Goal: Communication & Community: Answer question/provide support

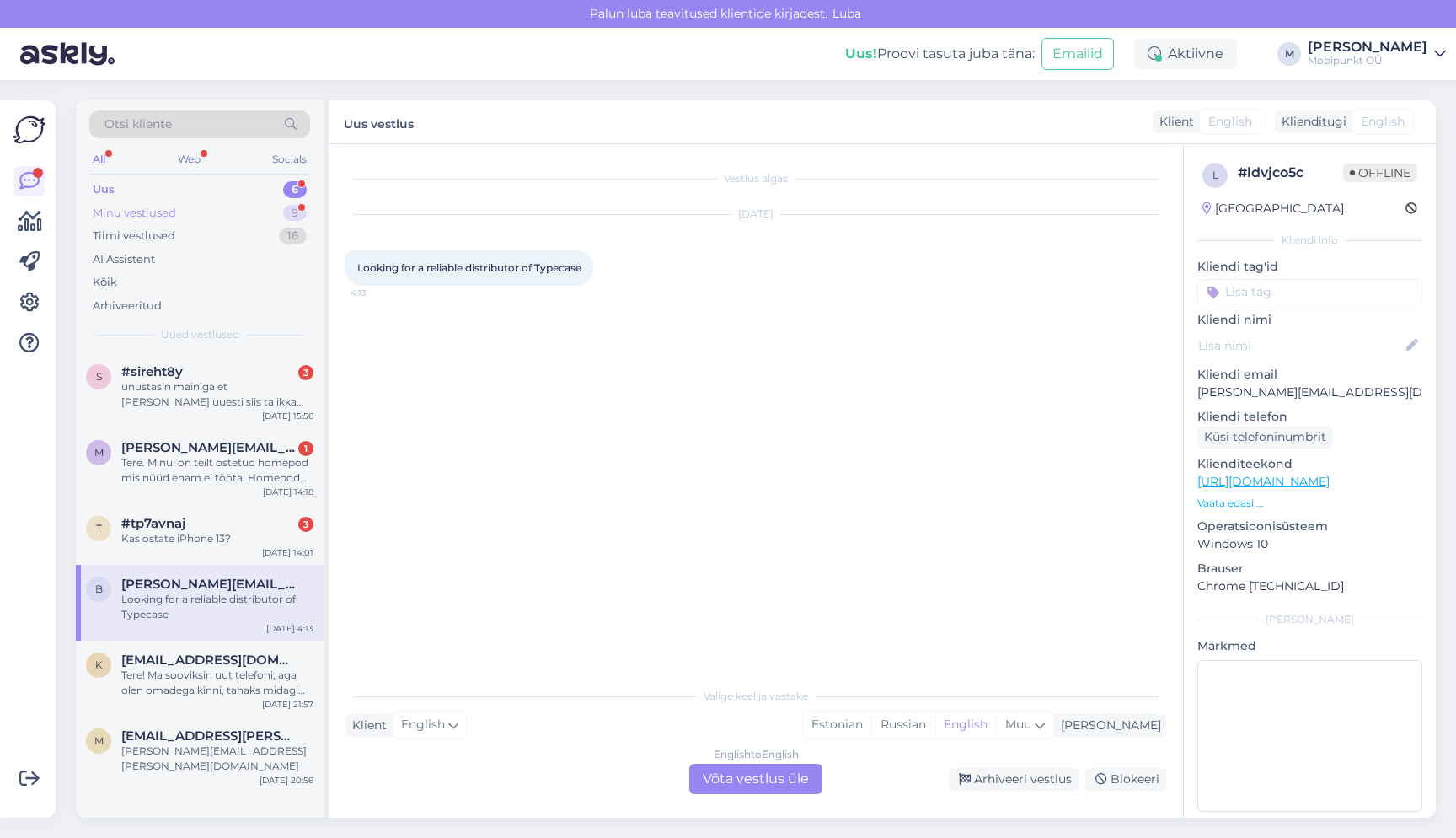
click at [203, 211] on div "Minu vestlused 9" at bounding box center [200, 213] width 221 height 23
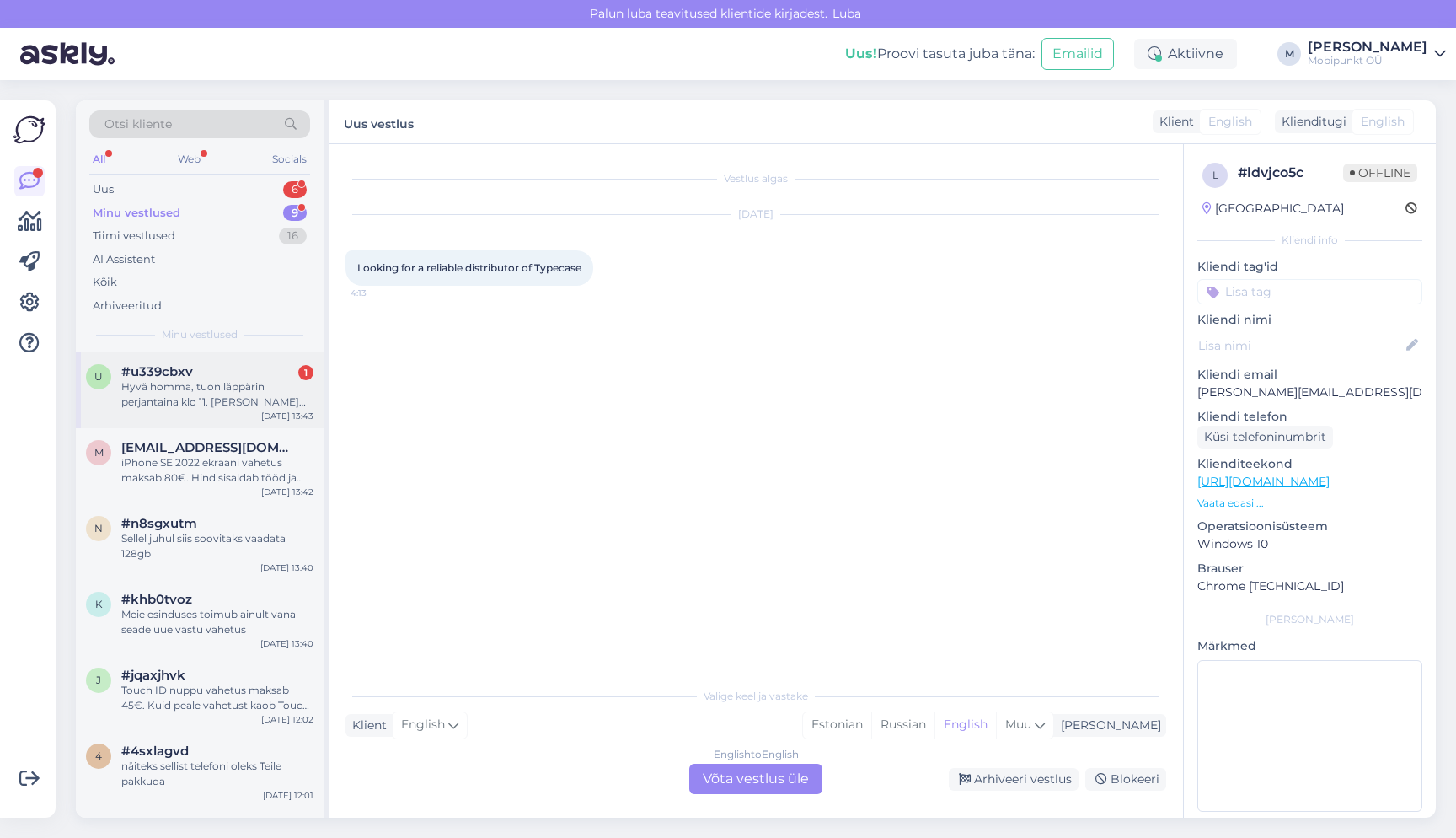
click at [234, 392] on div "Hyvä homma, tuon läppärin perjantaina klo 11. [PERSON_NAME] yhteystietoni: Joos…" at bounding box center [217, 394] width 192 height 30
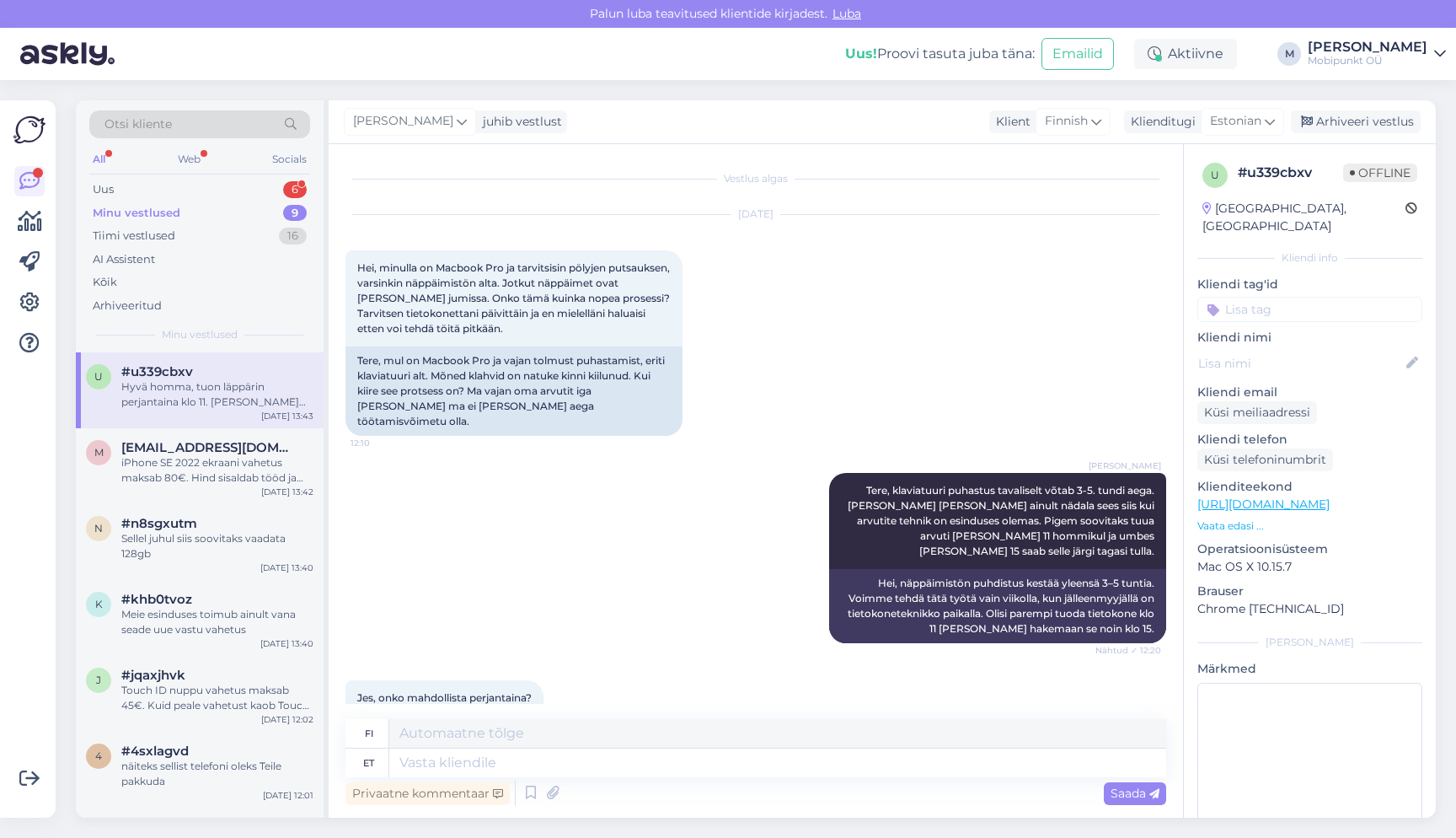
scroll to position [292, 0]
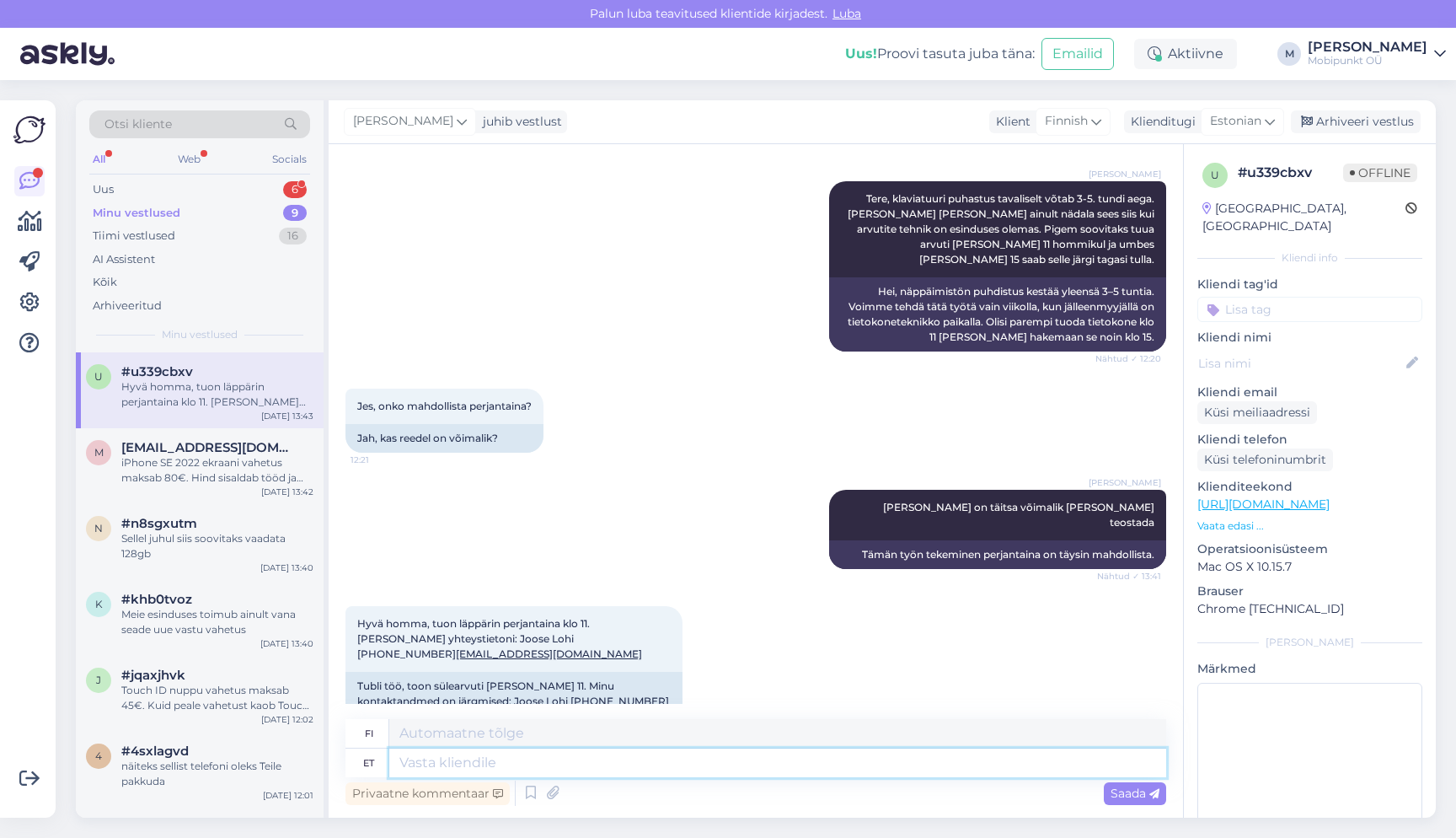
click at [444, 761] on textarea at bounding box center [778, 762] width 777 height 28
type textarea "Jääme"
type textarea "Me jäämme"
type textarea "Jääme Teid"
type textarea "Tulemme kaipaamaan sinua."
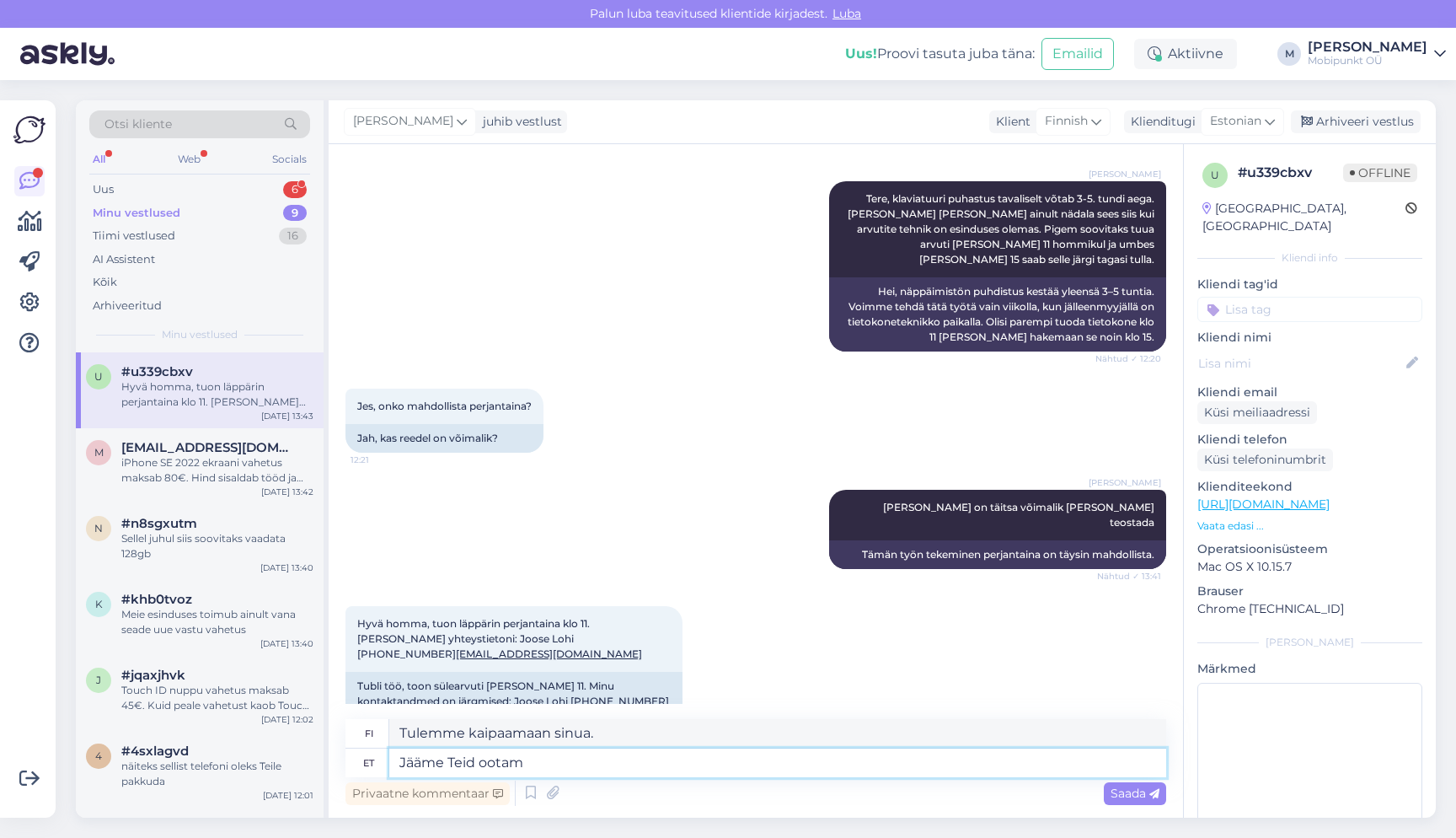
type textarea "Jääme Teid ootama"
type textarea "Odotamme sinua."
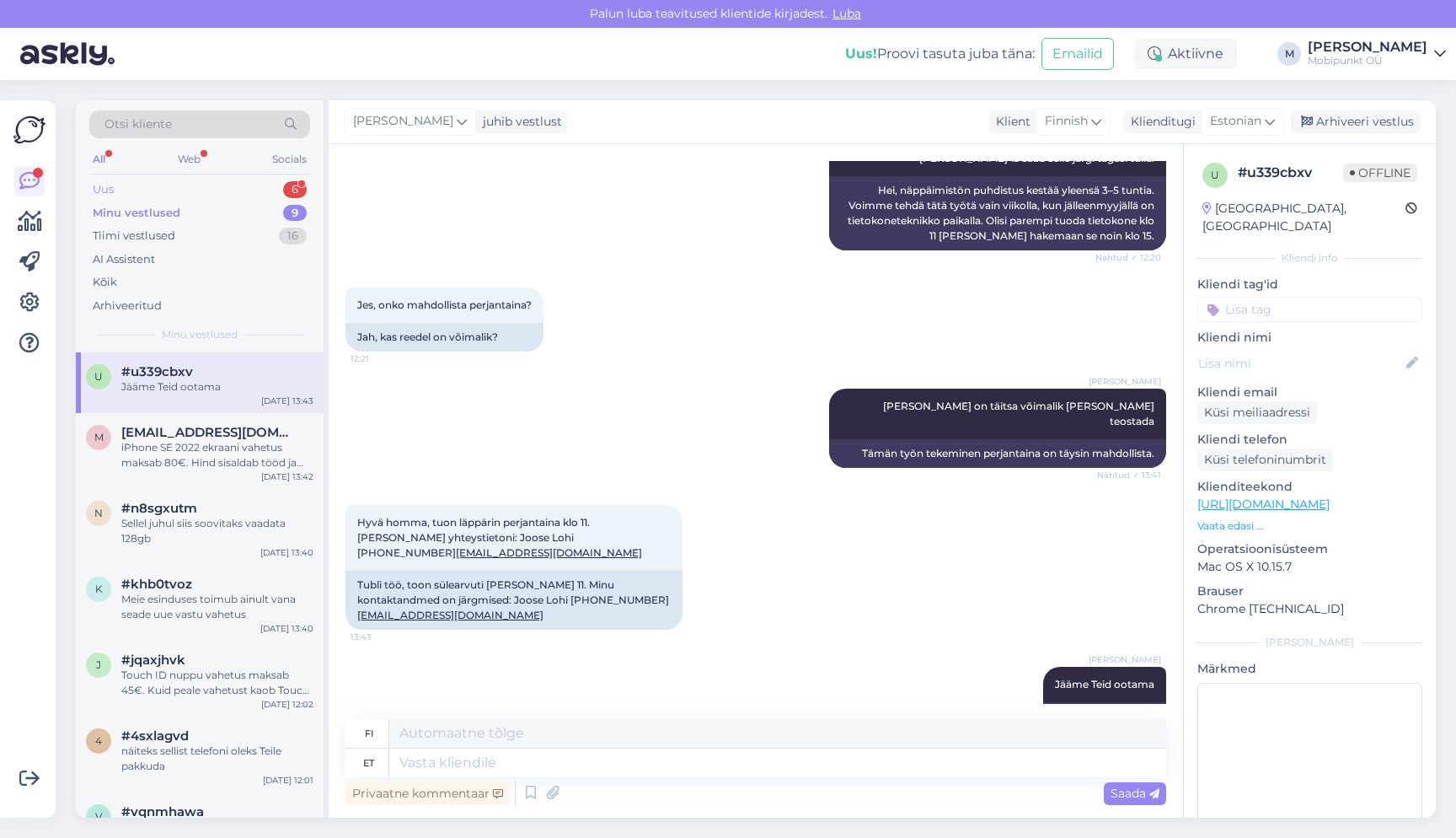
click at [247, 185] on div "Uus 6" at bounding box center [200, 190] width 221 height 23
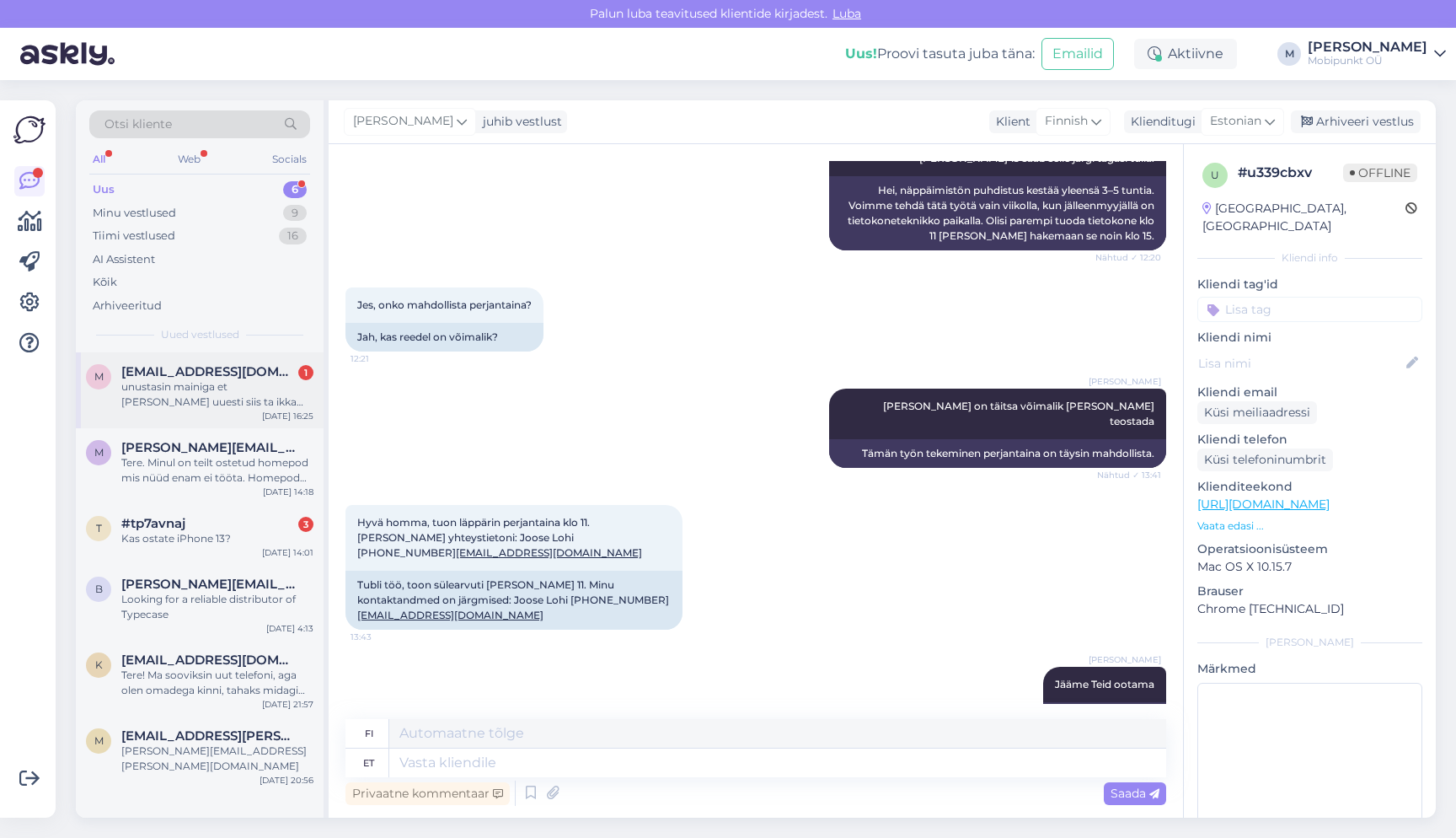
click at [212, 388] on div "unustasin mainiga et [PERSON_NAME] uuesti siis ta ikka laeb täis aga kohe esime…" at bounding box center [217, 394] width 192 height 30
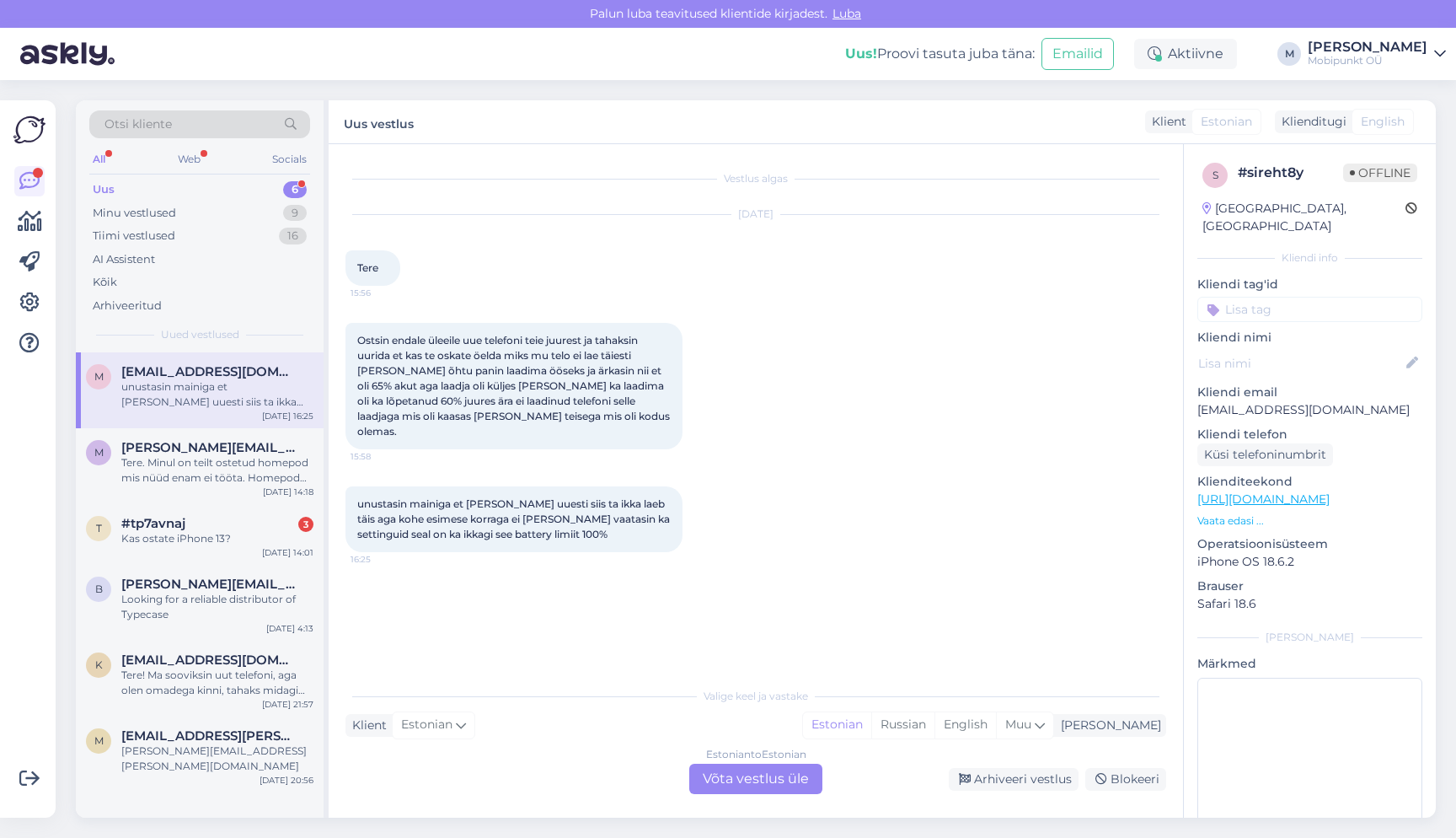
click at [755, 784] on div "Estonian to Estonian Võta vestlus üle" at bounding box center [755, 778] width 133 height 30
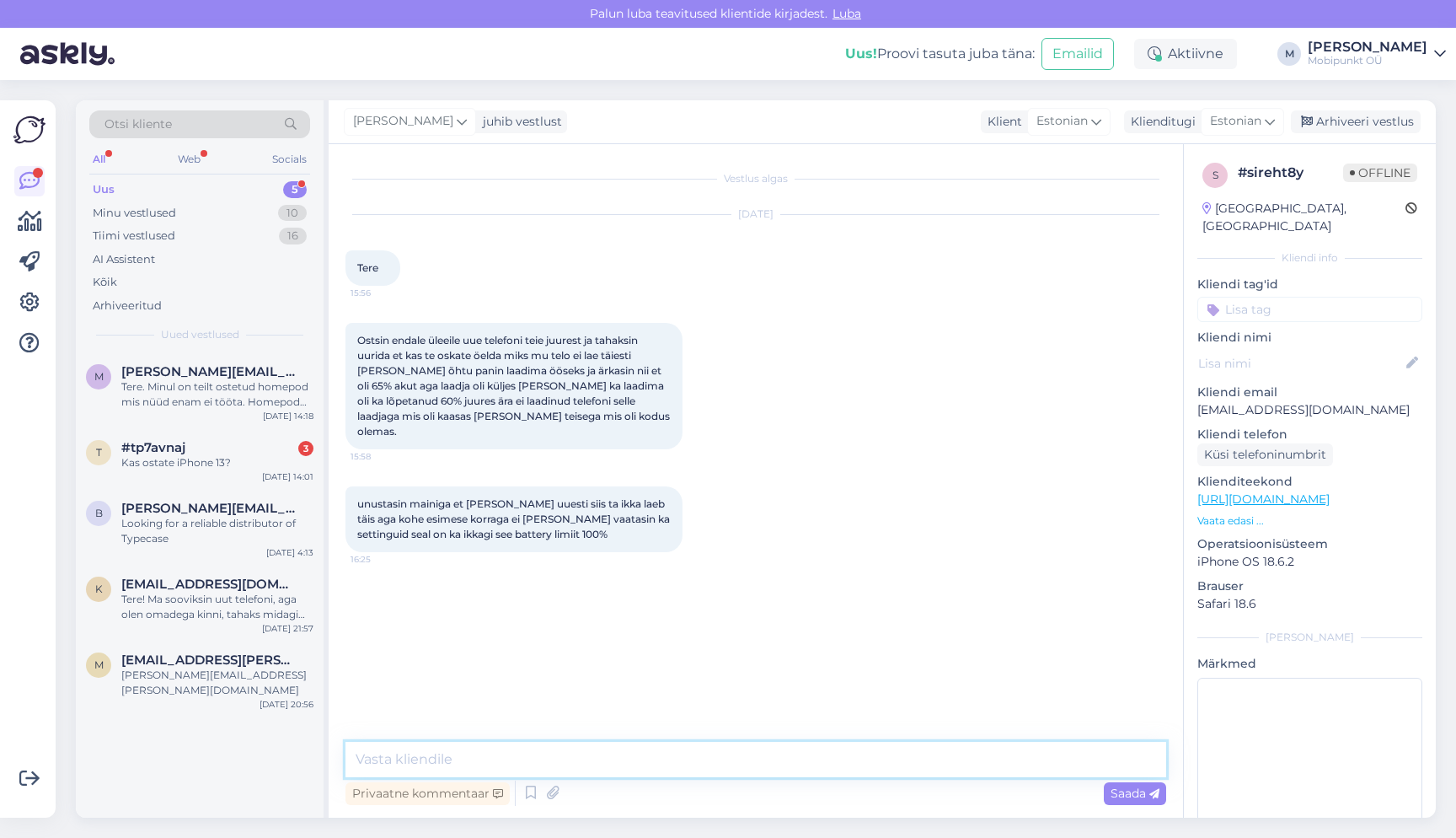
click at [696, 775] on textarea at bounding box center [755, 759] width 820 height 35
type textarea "Tere"
type textarea "K"
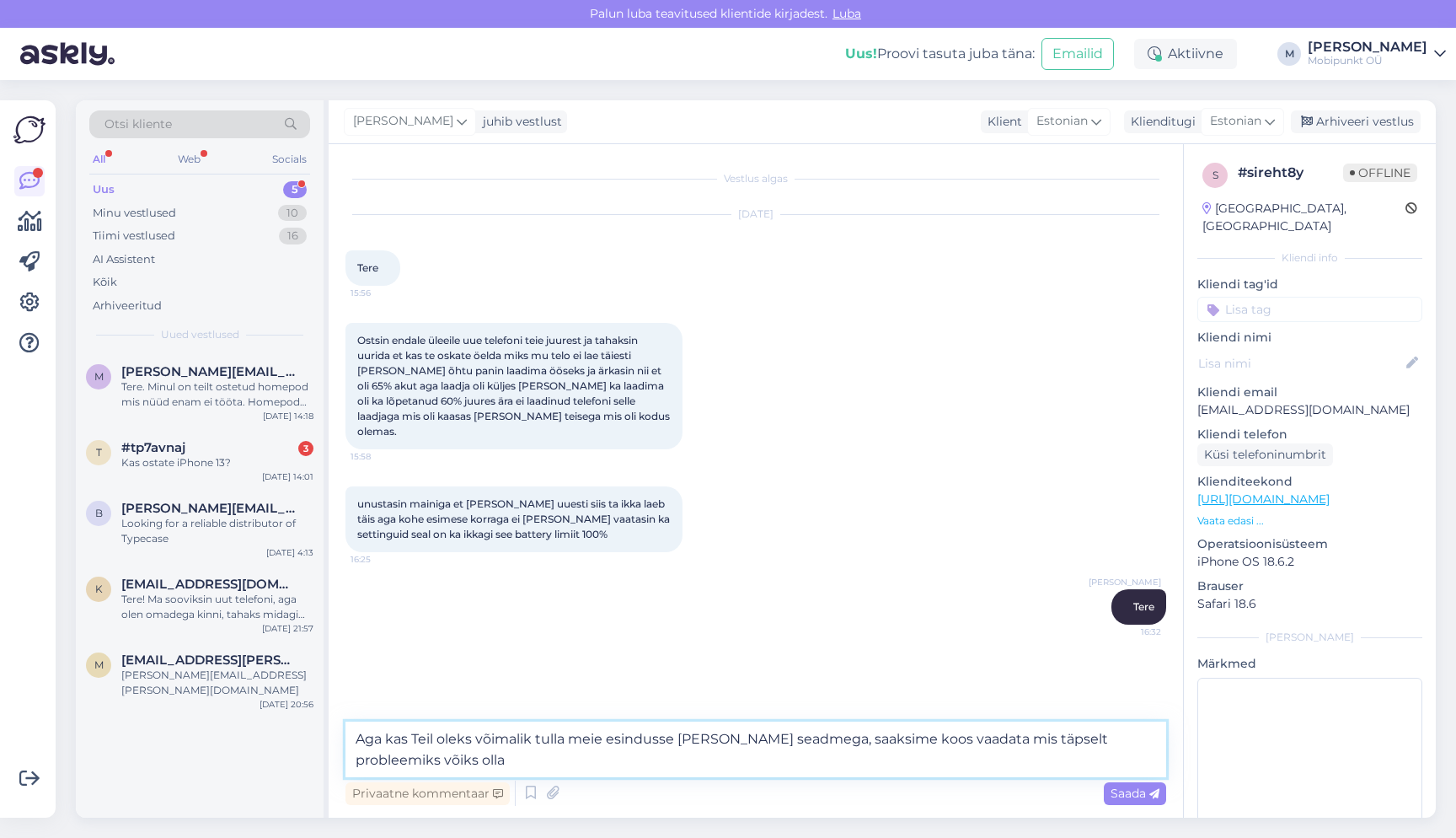
type textarea "Aga kas Teil oleks võimalik tulla meie esindusse [PERSON_NAME] seadmega, saaksi…"
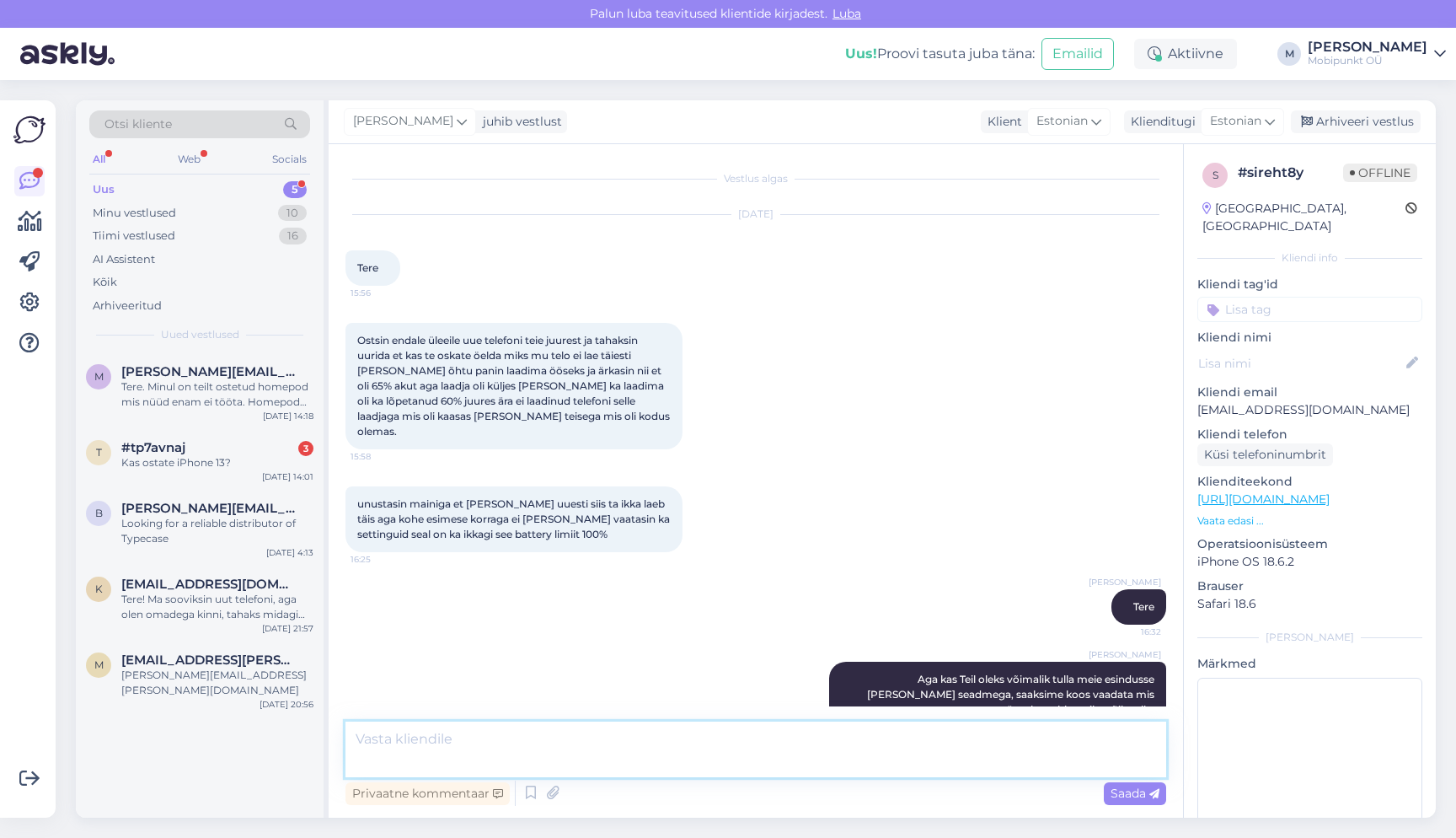
scroll to position [4, 0]
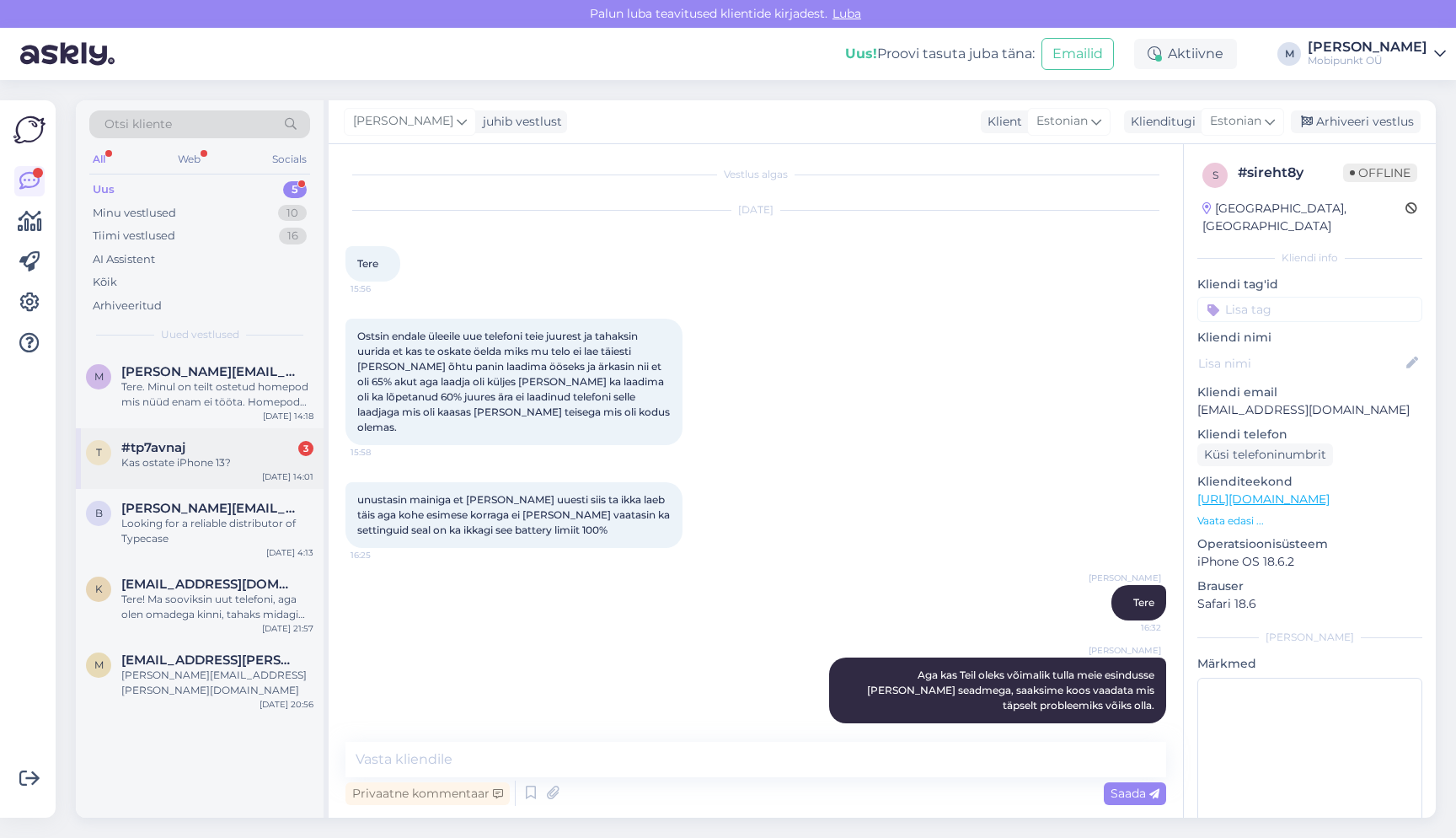
click at [185, 455] on div "Kas ostate iPhone 13?" at bounding box center [217, 462] width 192 height 16
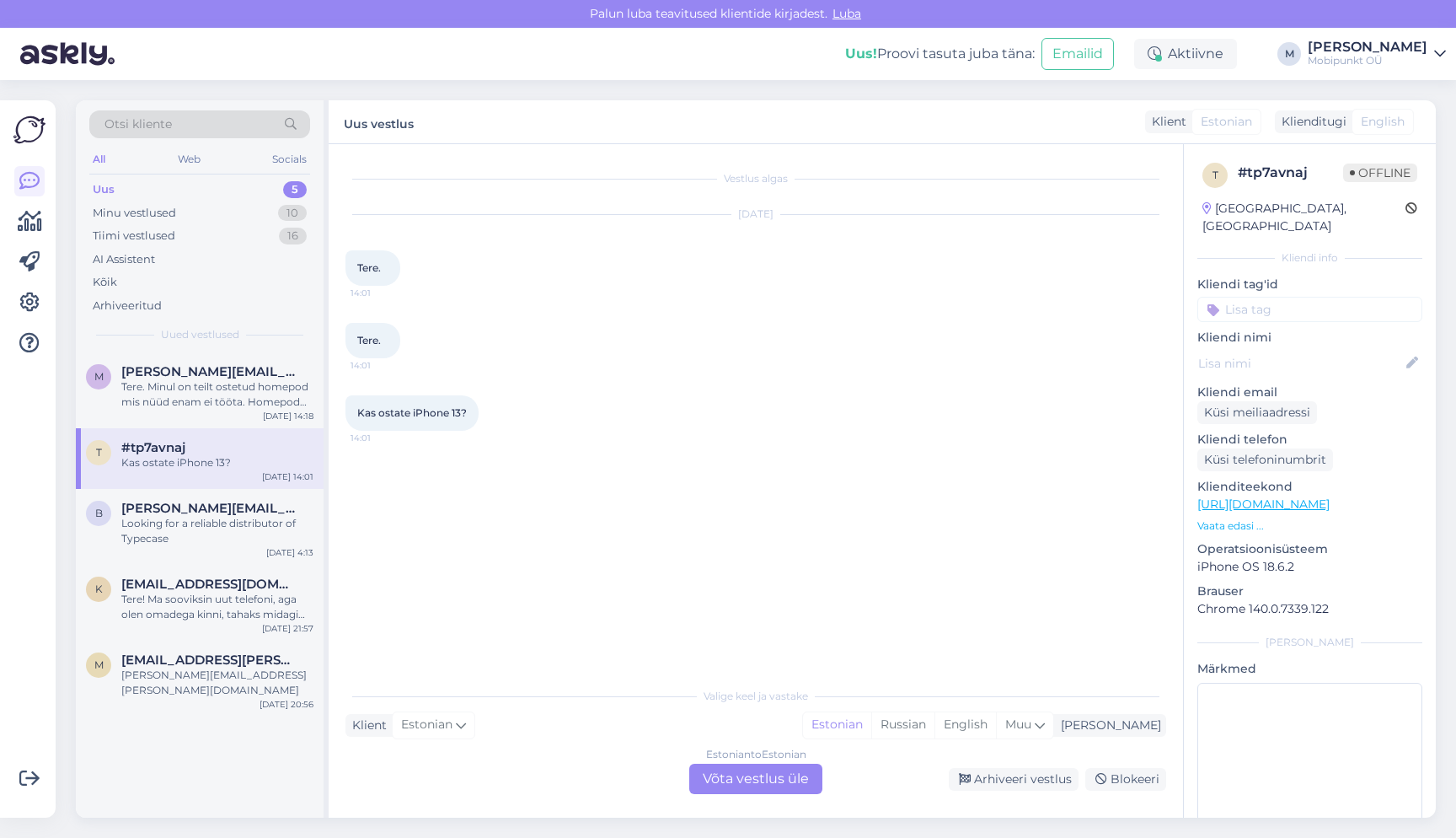
click at [778, 784] on div "Estonian to Estonian Võta vestlus üle" at bounding box center [755, 778] width 133 height 30
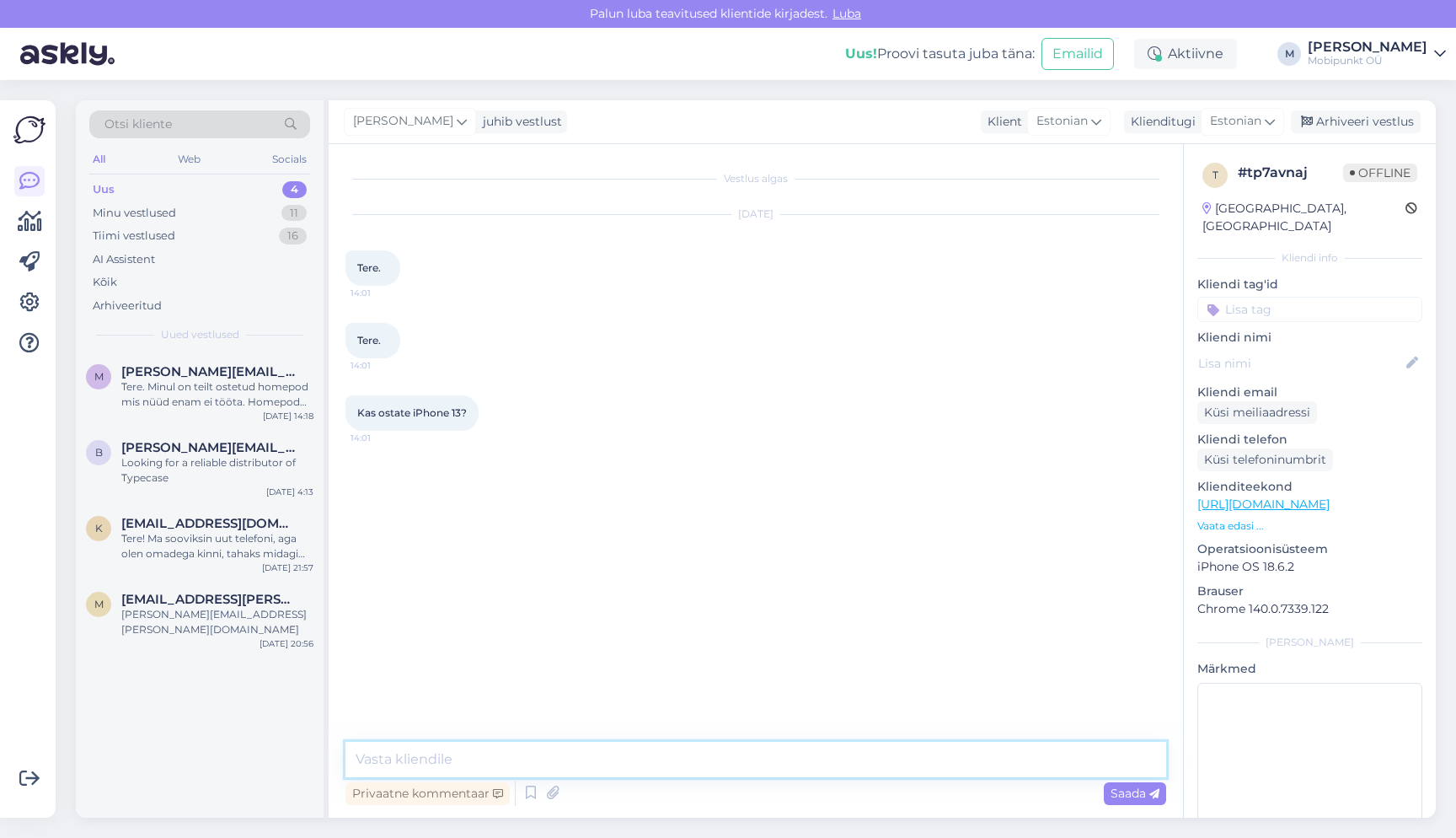
click at [745, 766] on textarea at bounding box center [755, 759] width 820 height 35
type textarea "Tere"
type textarea "Meie esinduses saab vahetada vana seadme uue vastu"
